Goal: Navigation & Orientation: Go to known website

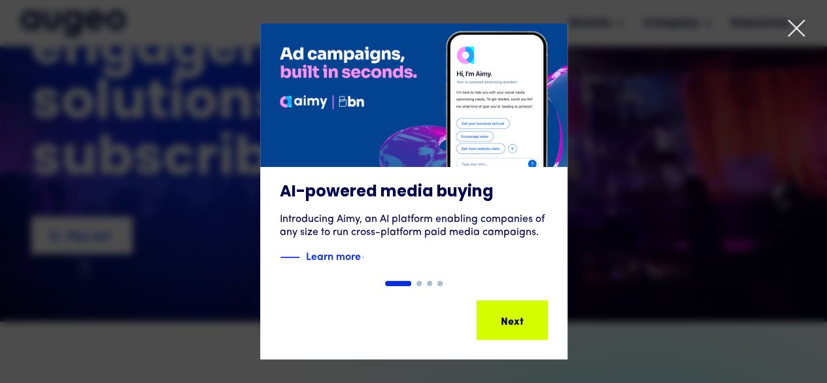
click at [795, 25] on icon at bounding box center [797, 28] width 20 height 20
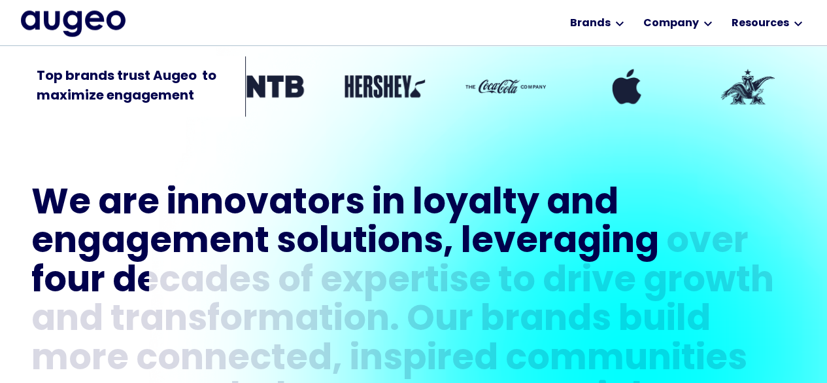
scroll to position [461, 0]
